Goal: Task Accomplishment & Management: Use online tool/utility

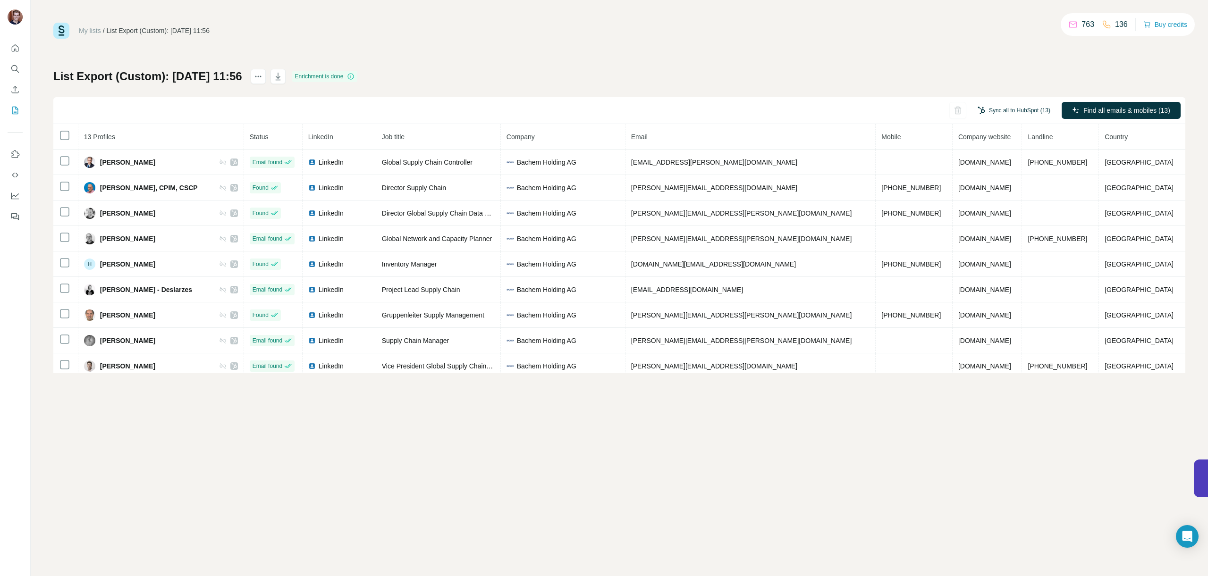
click at [1023, 110] on button "Sync all to HubSpot (13)" at bounding box center [1014, 110] width 86 height 14
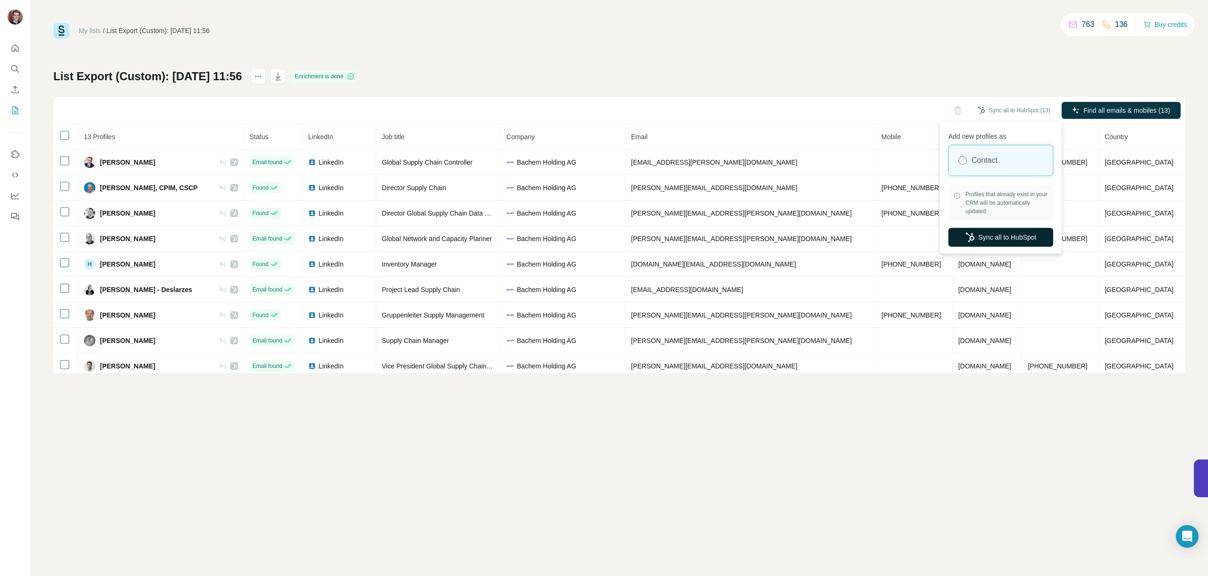
click at [1022, 237] on button "Sync all to HubSpot" at bounding box center [1001, 237] width 105 height 19
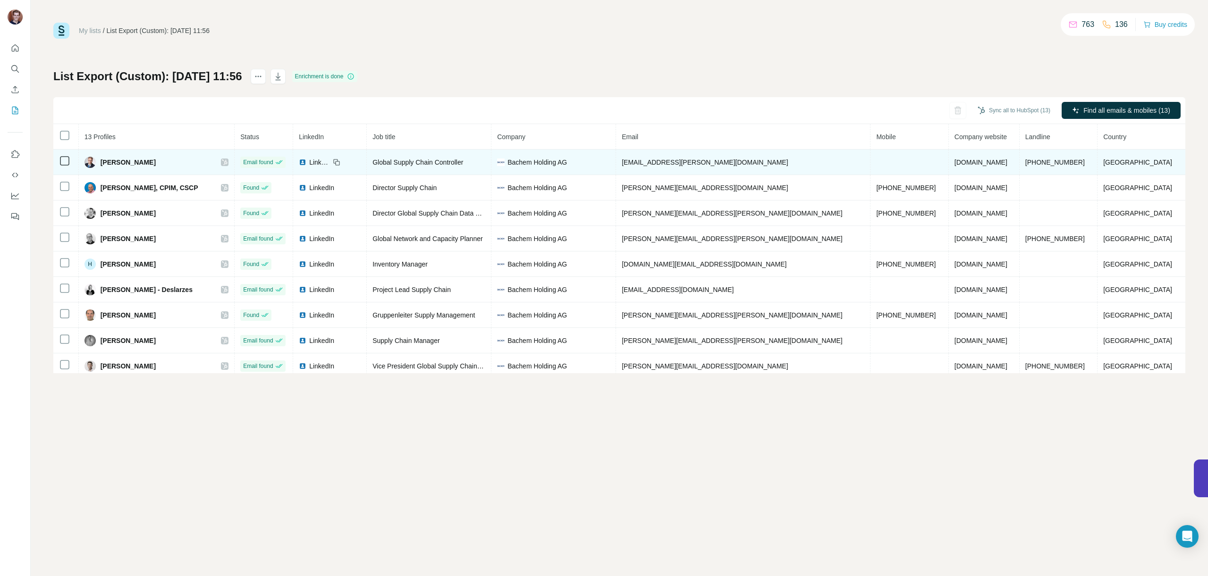
click at [330, 161] on span "LinkedIn" at bounding box center [319, 162] width 21 height 9
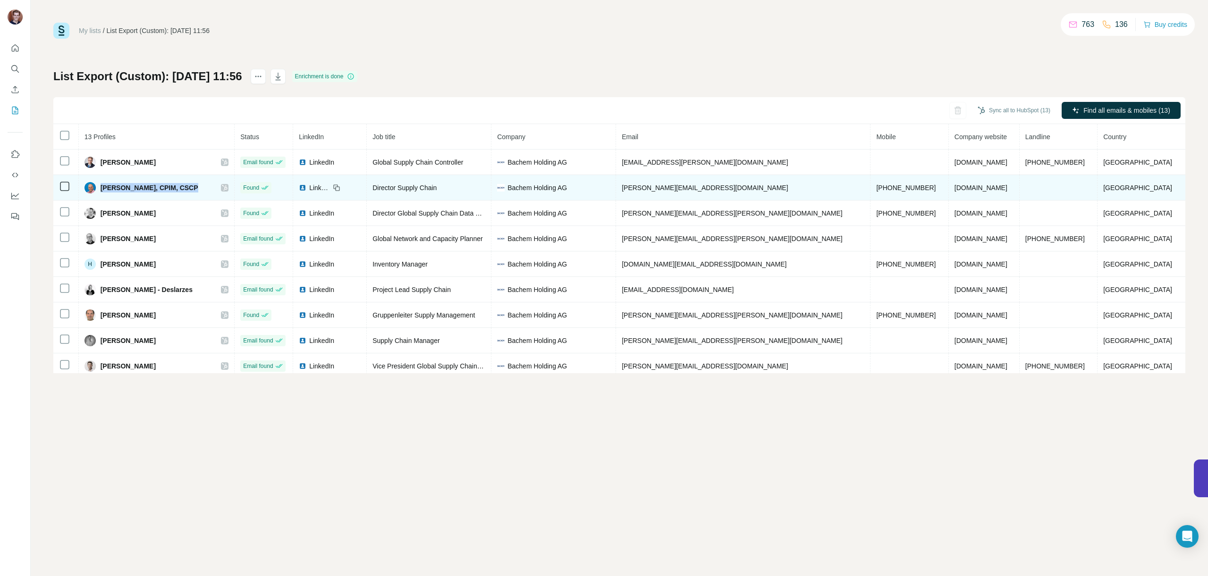
drag, startPoint x: 195, startPoint y: 187, endPoint x: 108, endPoint y: 184, distance: 87.0
click at [108, 184] on div "[PERSON_NAME], CPIM, CSCP" at bounding box center [142, 187] width 114 height 11
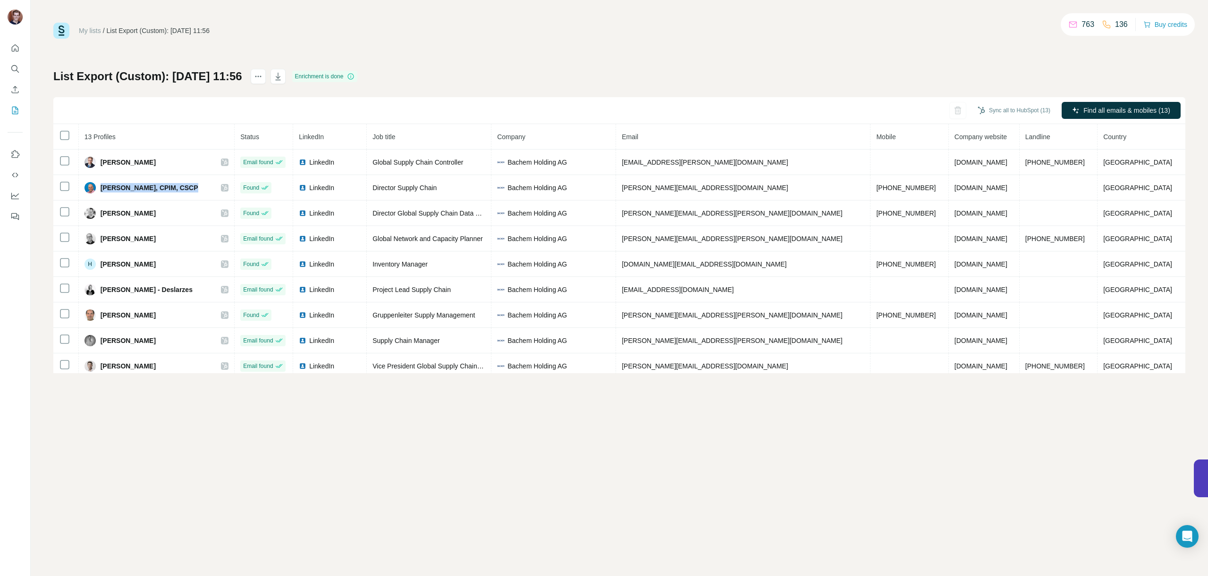
copy span "[PERSON_NAME], CPIM, CSCP"
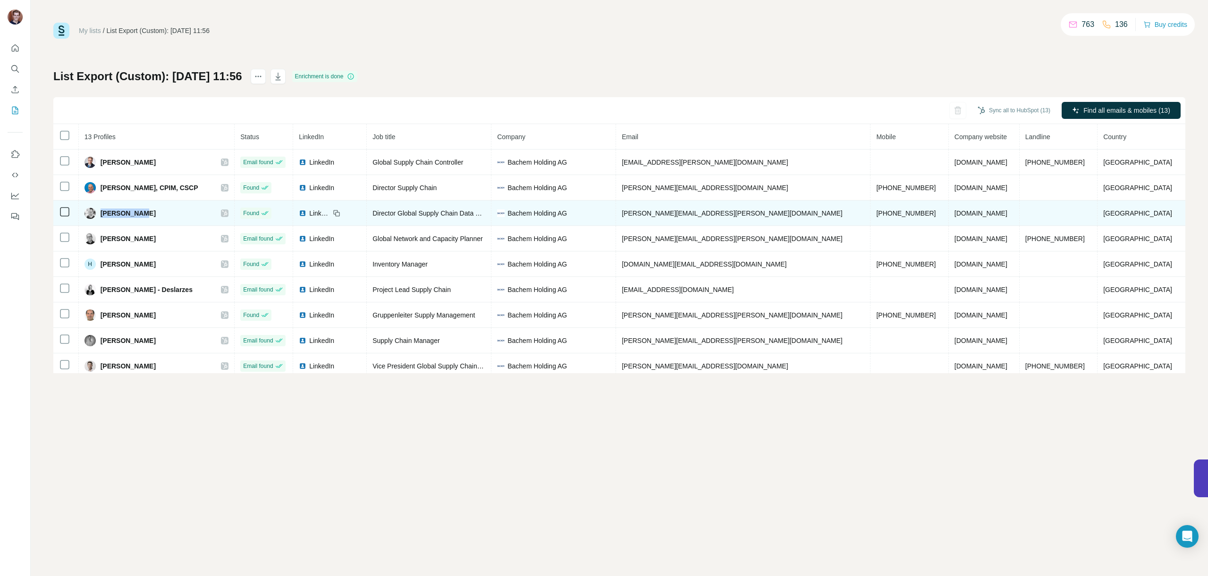
drag, startPoint x: 149, startPoint y: 213, endPoint x: 110, endPoint y: 214, distance: 39.7
click at [110, 214] on div "[PERSON_NAME]" at bounding box center [157, 213] width 144 height 11
copy span "[PERSON_NAME]"
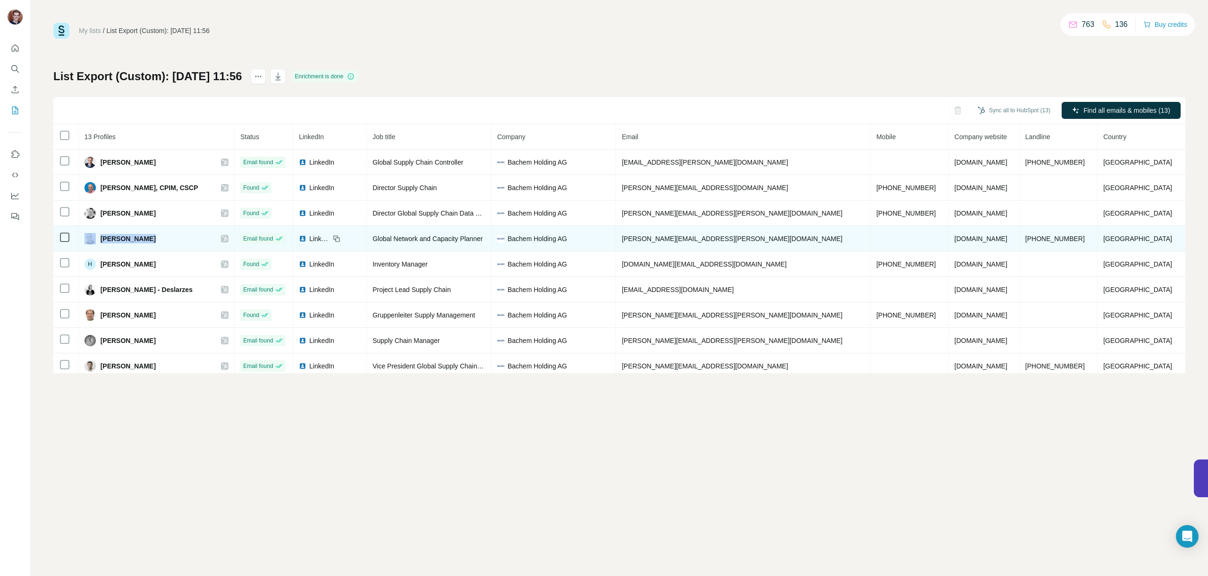
drag, startPoint x: 147, startPoint y: 241, endPoint x: 104, endPoint y: 240, distance: 43.0
click at [104, 240] on div "[PERSON_NAME]" at bounding box center [157, 238] width 144 height 11
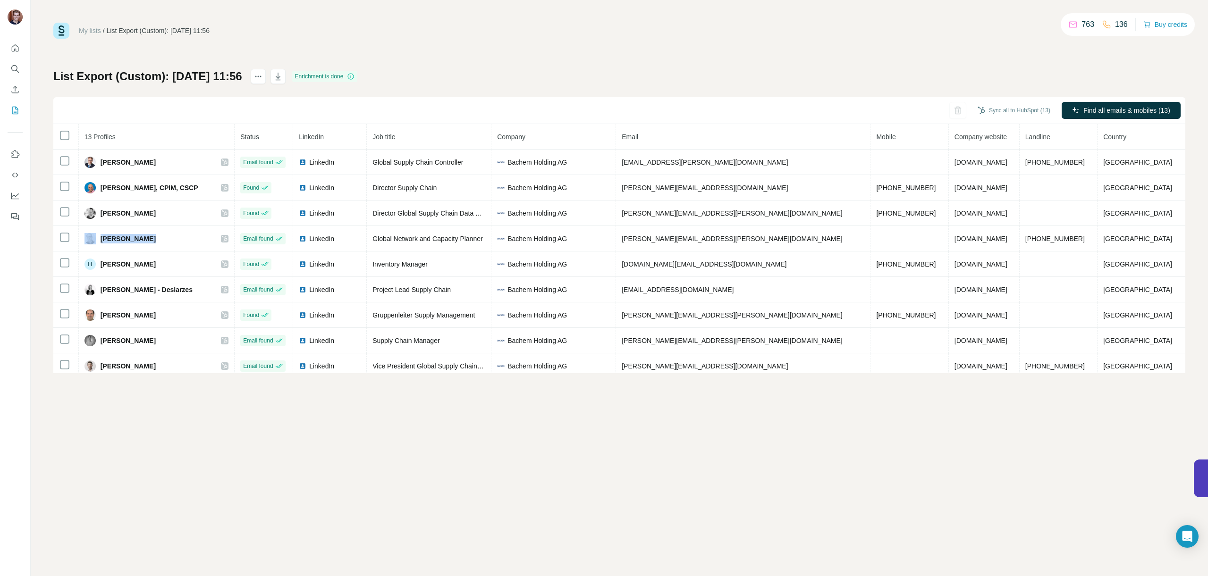
copy div "[PERSON_NAME]"
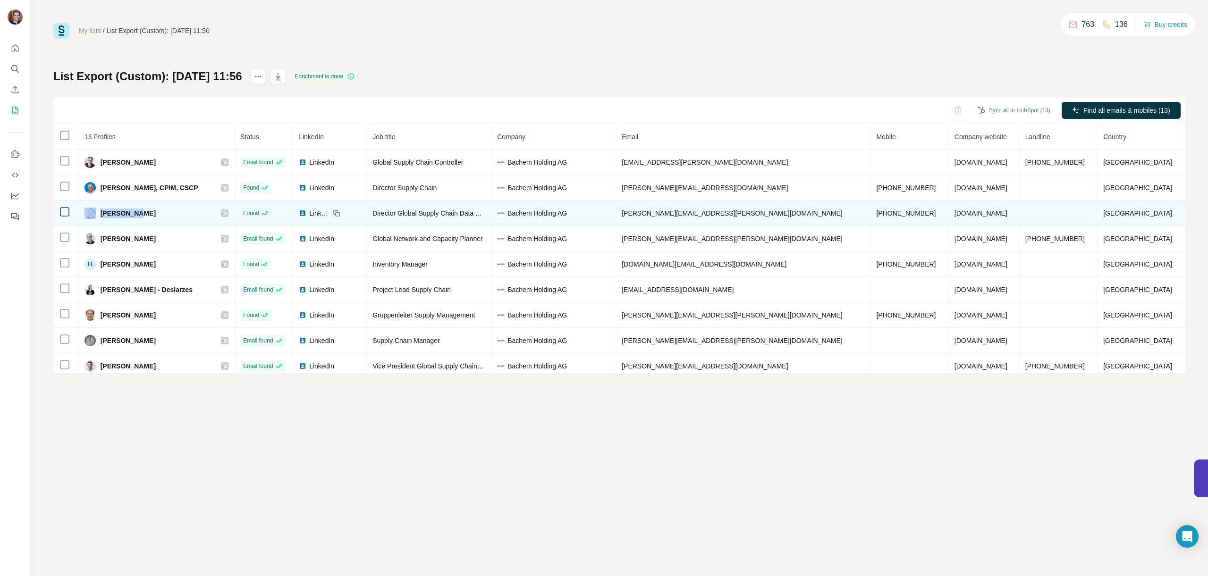
drag, startPoint x: 134, startPoint y: 217, endPoint x: 101, endPoint y: 216, distance: 33.1
click at [101, 216] on div "[PERSON_NAME]" at bounding box center [120, 213] width 71 height 11
drag, startPoint x: 157, startPoint y: 213, endPoint x: 107, endPoint y: 215, distance: 50.1
click at [107, 215] on div "[PERSON_NAME]" at bounding box center [157, 213] width 144 height 11
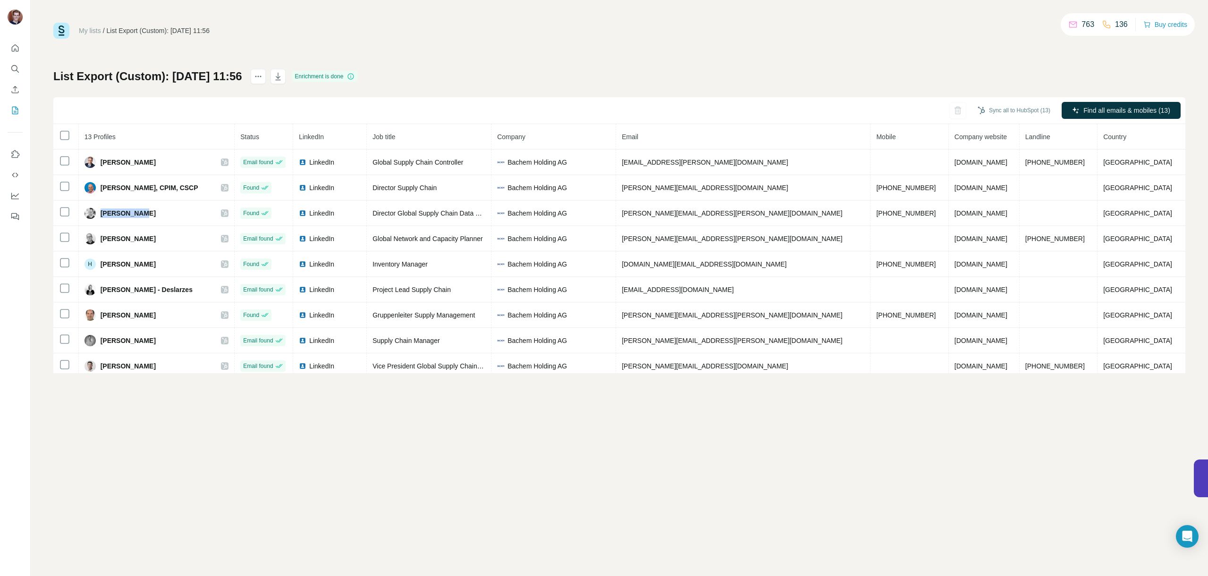
copy span "[PERSON_NAME]"
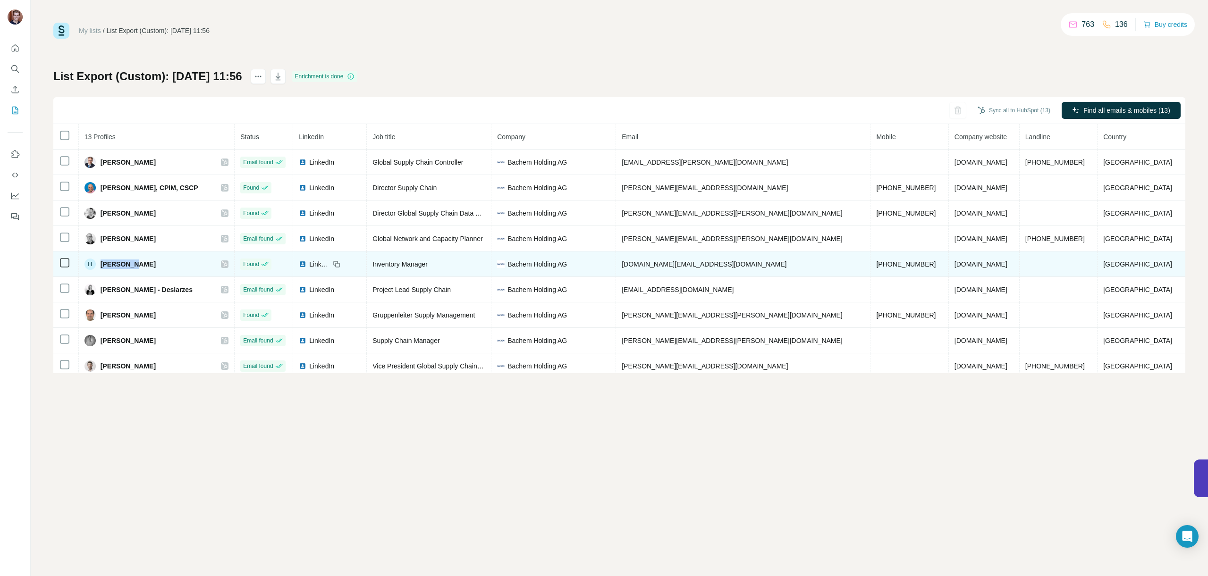
drag, startPoint x: 143, startPoint y: 264, endPoint x: 103, endPoint y: 264, distance: 39.7
click at [103, 264] on div "H [PERSON_NAME]" at bounding box center [157, 264] width 144 height 11
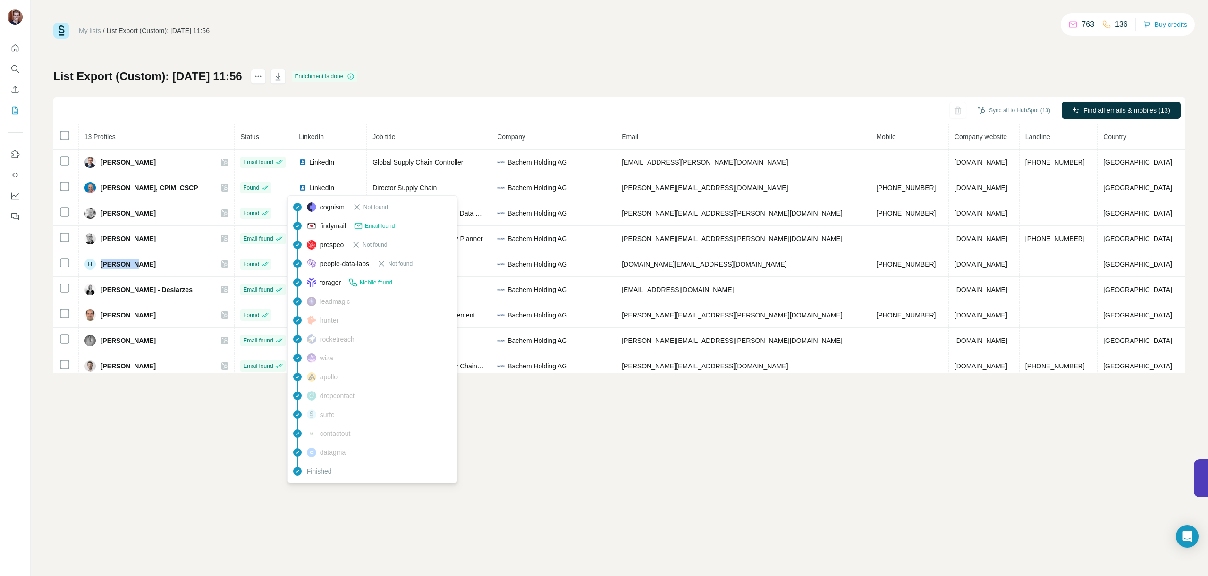
copy div "[PERSON_NAME]"
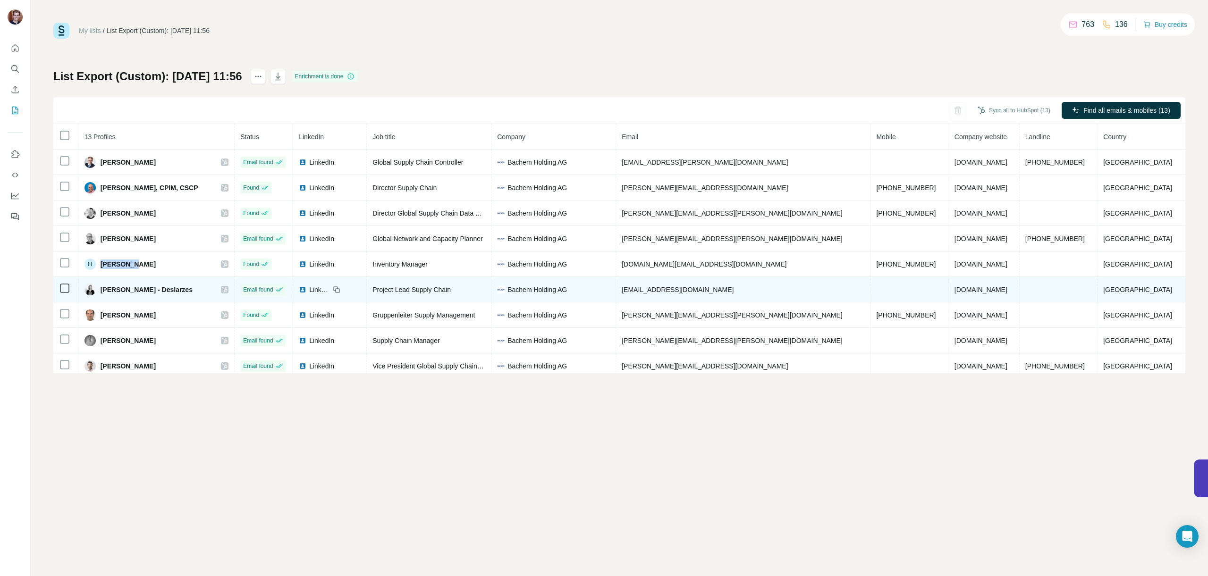
drag, startPoint x: 119, startPoint y: 291, endPoint x: 203, endPoint y: 295, distance: 85.1
click at [203, 295] on td "[PERSON_NAME] - Deslarzes" at bounding box center [157, 289] width 156 height 25
copy span "[PERSON_NAME] - Deslarzes"
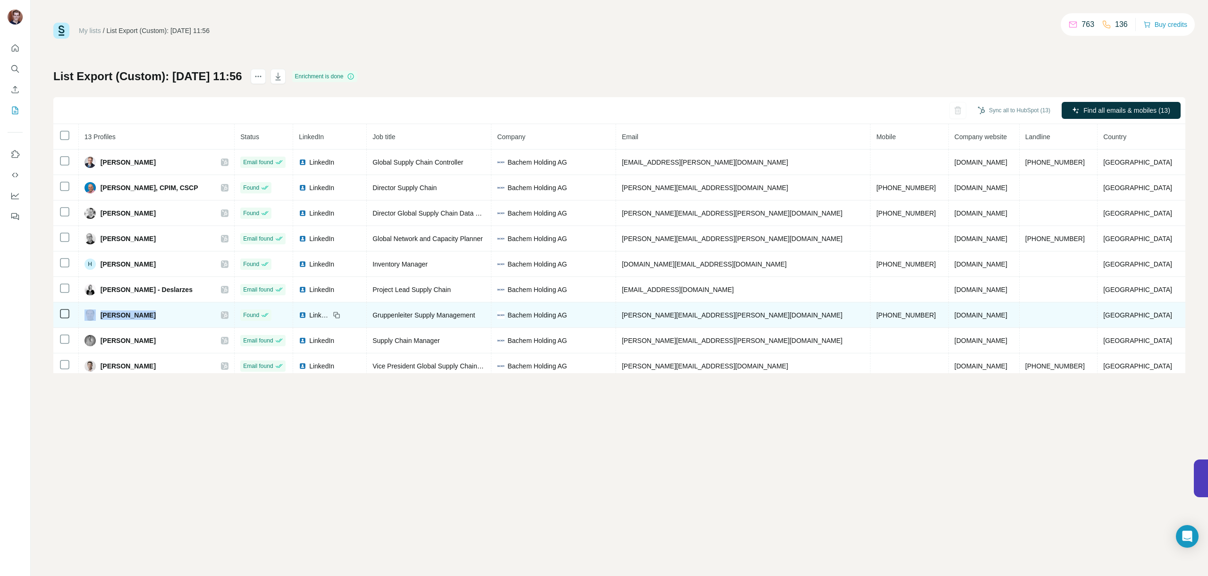
drag, startPoint x: 159, startPoint y: 317, endPoint x: 102, endPoint y: 316, distance: 56.2
click at [102, 316] on div "[PERSON_NAME]" at bounding box center [157, 315] width 144 height 11
copy div "[PERSON_NAME]"
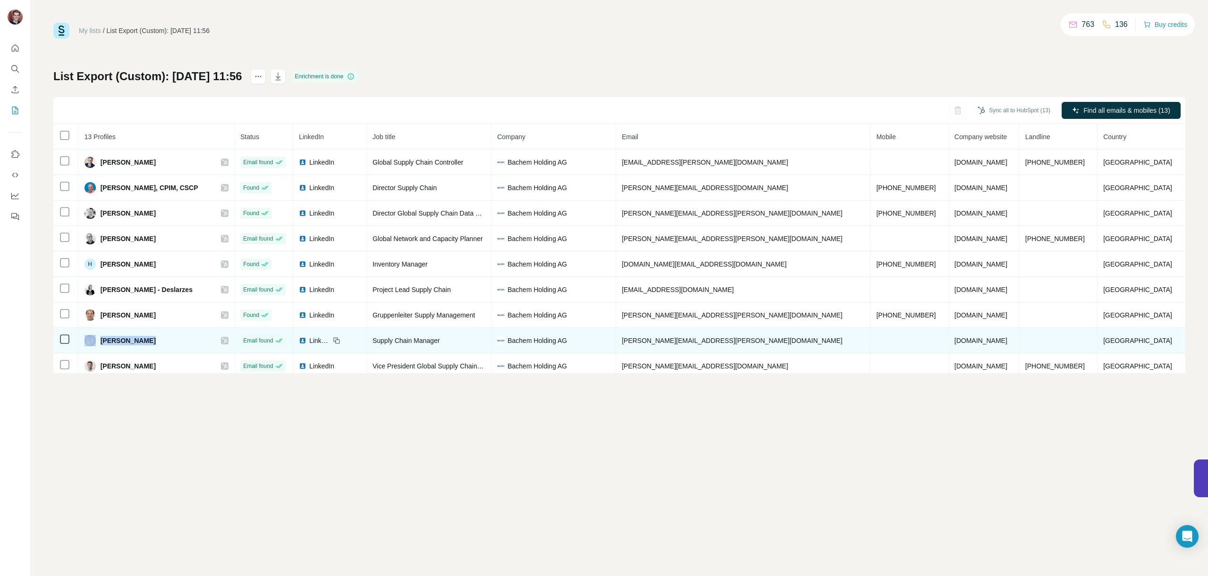
drag, startPoint x: 125, startPoint y: 341, endPoint x: 94, endPoint y: 340, distance: 30.2
click at [94, 340] on div "[PERSON_NAME]" at bounding box center [157, 340] width 144 height 11
drag, startPoint x: 200, startPoint y: 341, endPoint x: 146, endPoint y: 345, distance: 53.9
click at [185, 343] on div "[PERSON_NAME]" at bounding box center [157, 340] width 144 height 11
drag, startPoint x: 132, startPoint y: 341, endPoint x: 110, endPoint y: 342, distance: 21.7
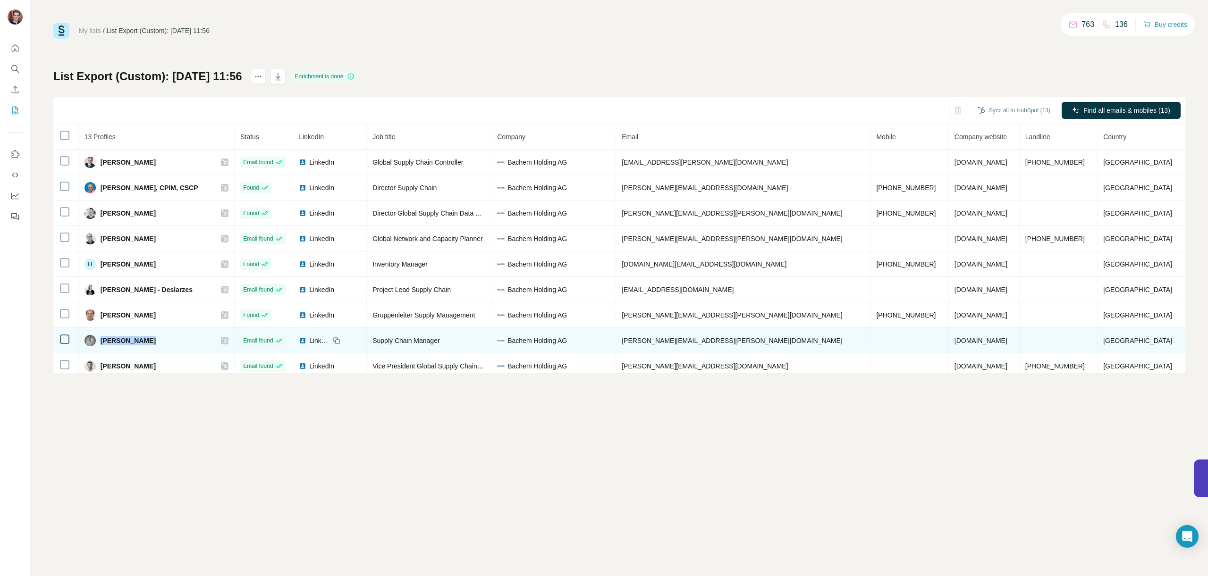
click at [110, 342] on div "[PERSON_NAME]" at bounding box center [157, 340] width 144 height 11
copy span "[PERSON_NAME]"
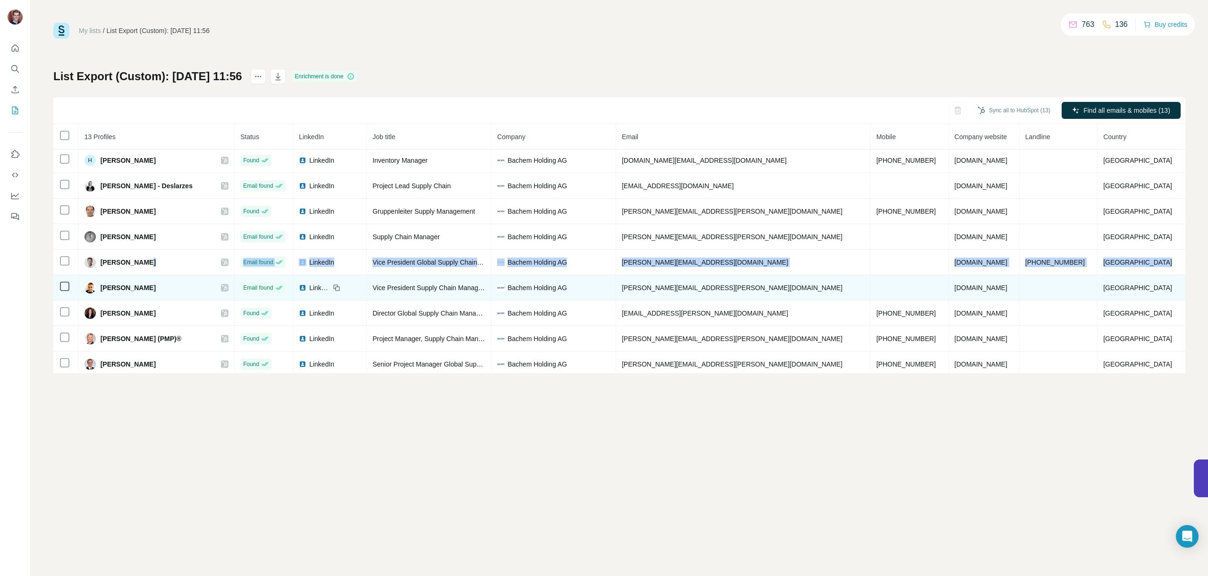
scroll to position [108, 0]
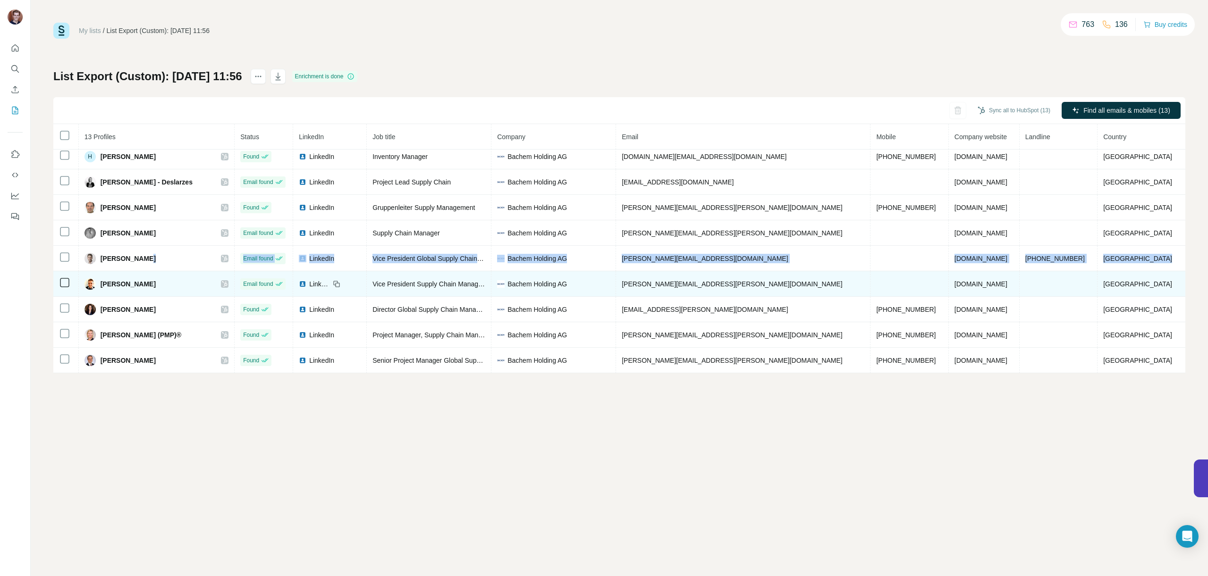
drag, startPoint x: 151, startPoint y: 369, endPoint x: 108, endPoint y: 366, distance: 43.5
click at [105, 366] on tbody "[PERSON_NAME] Email found LinkedIn Global Supply Chain Controller Bachem Holdin…" at bounding box center [619, 207] width 1132 height 331
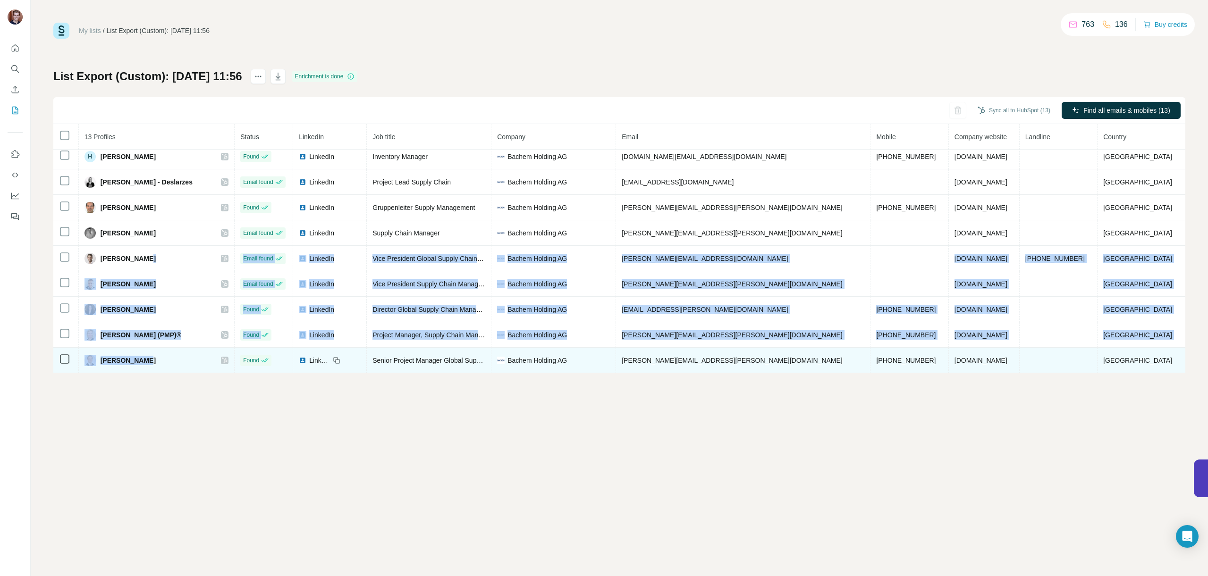
drag, startPoint x: 169, startPoint y: 257, endPoint x: 175, endPoint y: 366, distance: 109.7
click at [175, 366] on tbody "[PERSON_NAME] Email found LinkedIn Global Supply Chain Controller Bachem Holdin…" at bounding box center [619, 207] width 1132 height 331
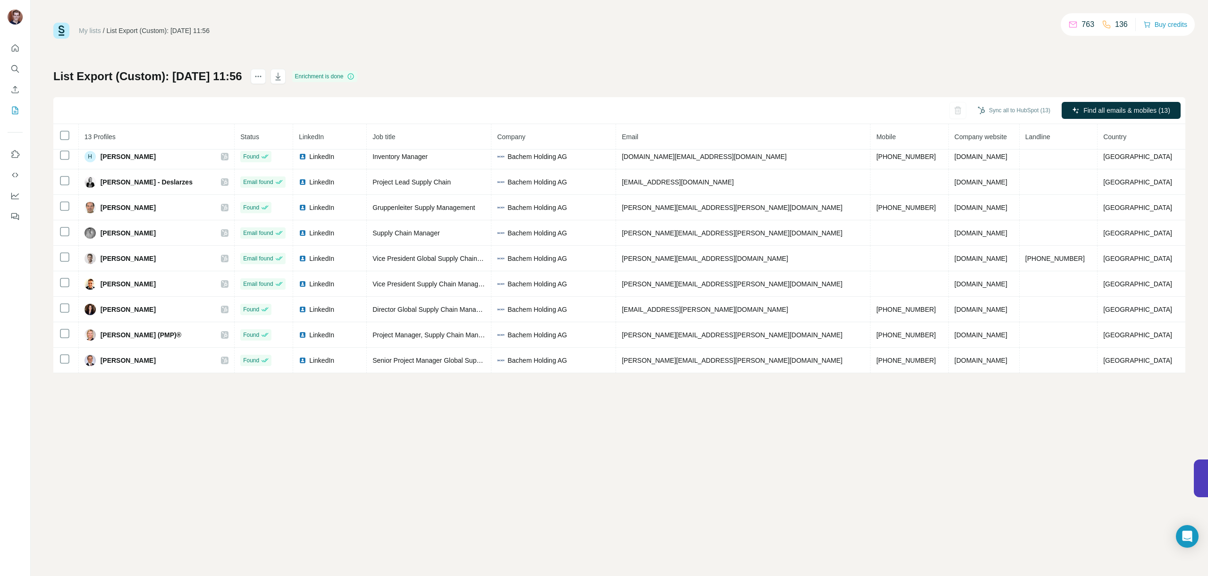
click at [191, 375] on div "My lists / List Export (Custom): [DATE] 11:56 763 136 Buy credits List Export (…" at bounding box center [619, 288] width 1177 height 576
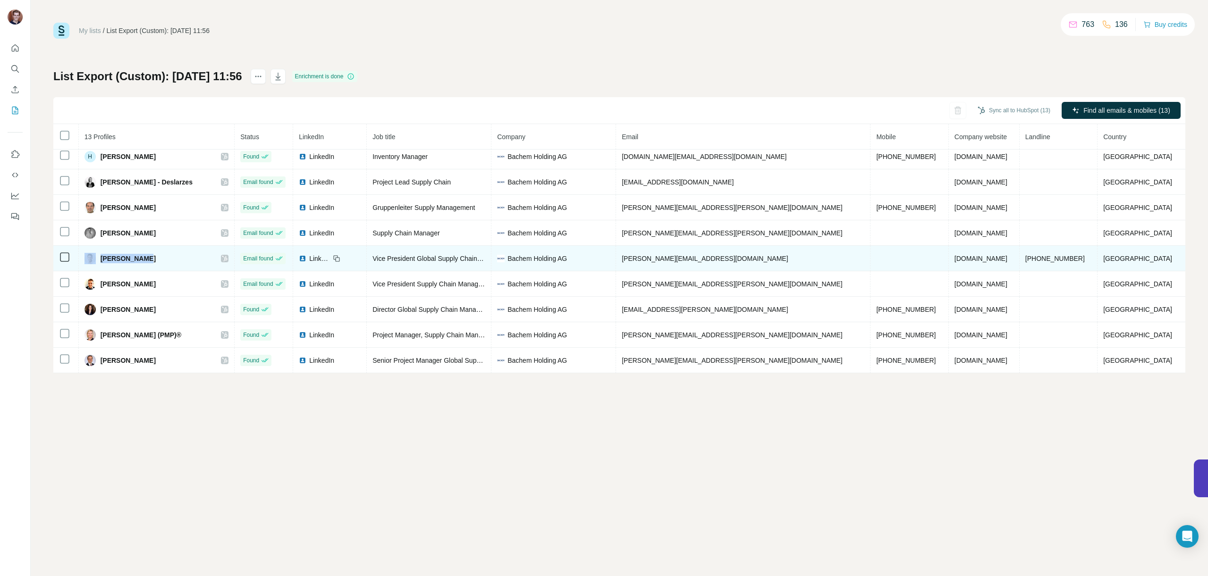
drag, startPoint x: 152, startPoint y: 259, endPoint x: 105, endPoint y: 257, distance: 47.2
click at [105, 257] on div "[PERSON_NAME]" at bounding box center [157, 258] width 144 height 11
copy div "[PERSON_NAME]"
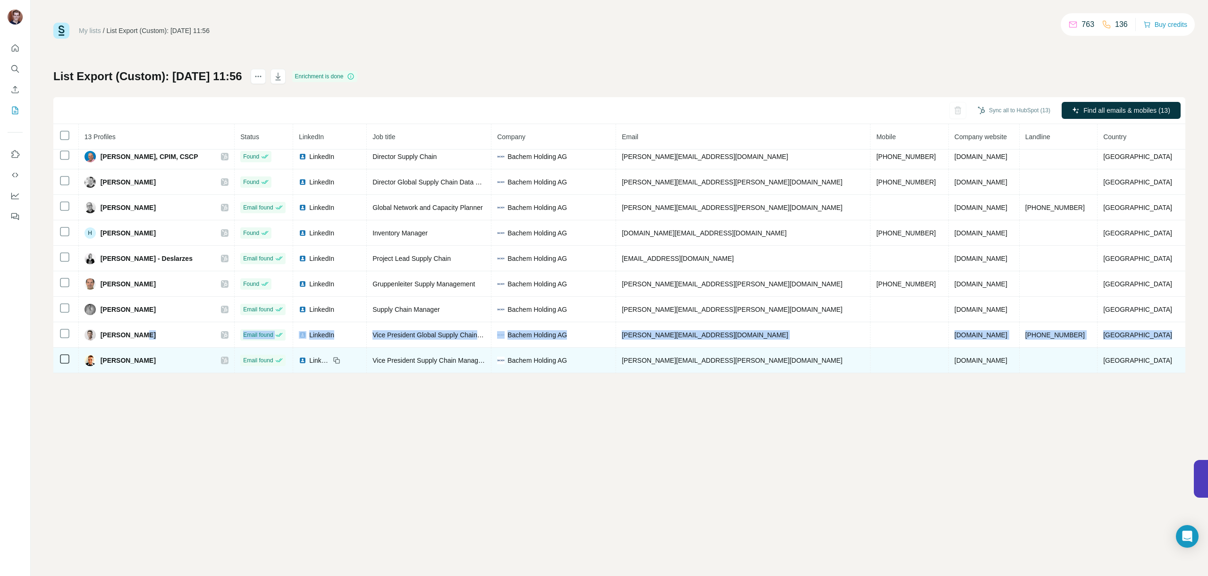
scroll to position [108, 0]
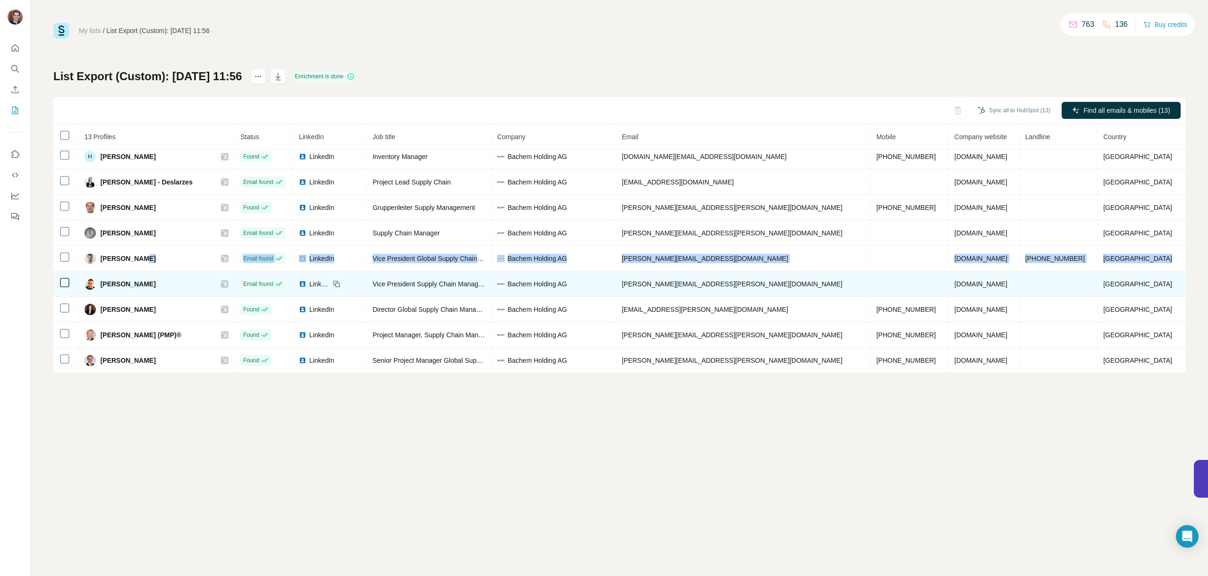
drag, startPoint x: 150, startPoint y: 365, endPoint x: 119, endPoint y: 368, distance: 31.2
click at [111, 368] on tbody "[PERSON_NAME] Email found LinkedIn Global Supply Chain Controller Bachem Holdin…" at bounding box center [619, 207] width 1132 height 331
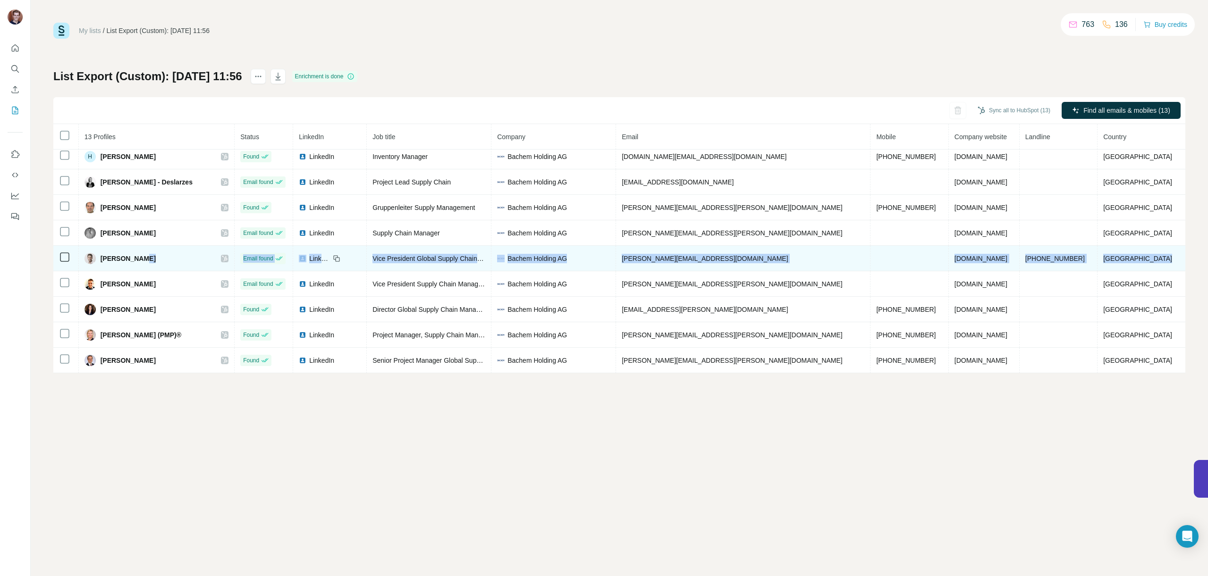
click at [152, 261] on div "[PERSON_NAME]" at bounding box center [157, 258] width 144 height 11
drag, startPoint x: 148, startPoint y: 259, endPoint x: 108, endPoint y: 261, distance: 40.2
click at [108, 261] on span "[PERSON_NAME]" at bounding box center [128, 258] width 55 height 9
click at [112, 257] on span "[PERSON_NAME]" at bounding box center [128, 258] width 55 height 9
drag, startPoint x: 110, startPoint y: 258, endPoint x: 167, endPoint y: 256, distance: 56.7
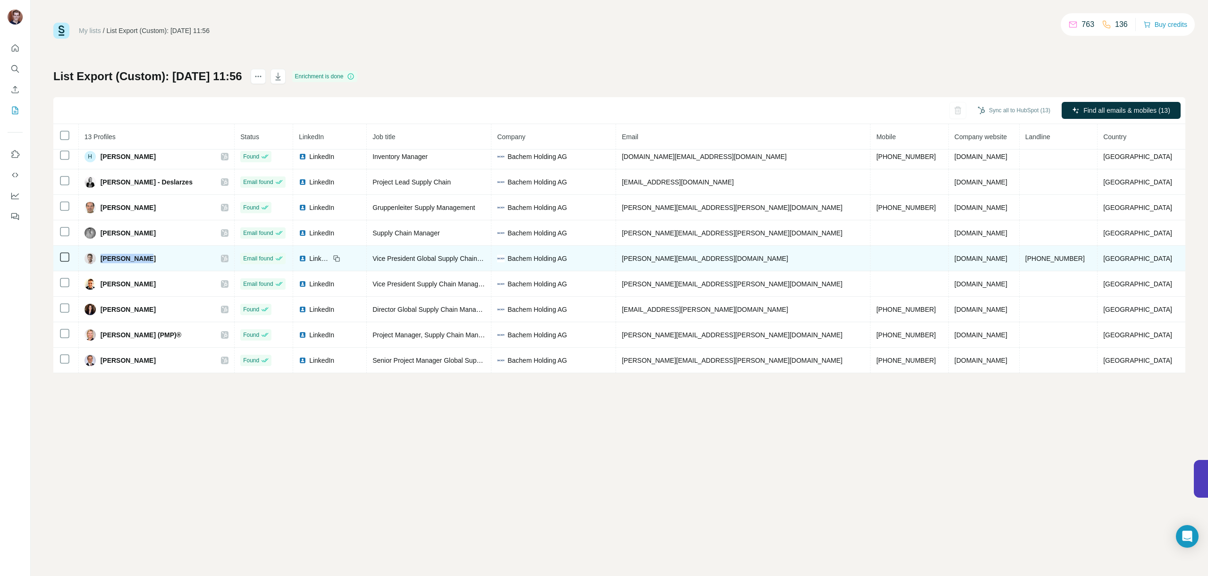
click at [167, 256] on div "[PERSON_NAME]" at bounding box center [157, 258] width 144 height 11
copy span "[PERSON_NAME]"
